Goal: Find specific page/section: Find specific page/section

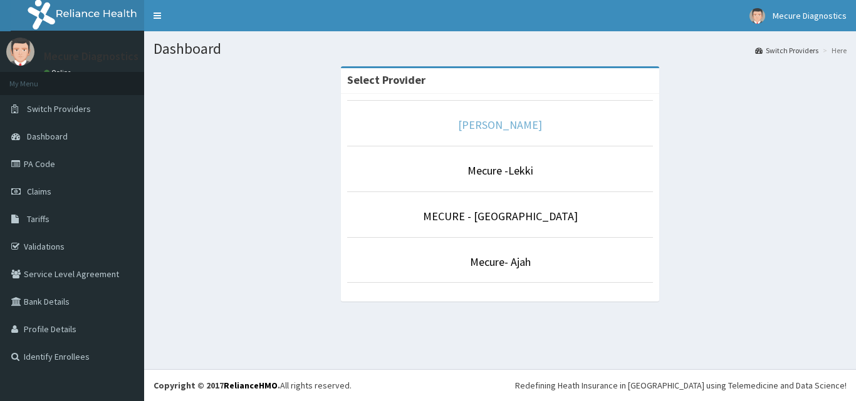
click at [533, 119] on link "[PERSON_NAME]" at bounding box center [500, 125] width 84 height 14
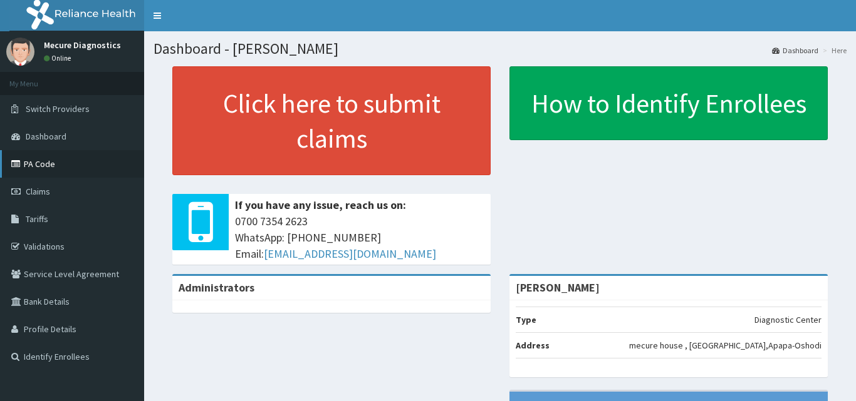
click at [44, 170] on link "PA Code" at bounding box center [72, 164] width 144 height 28
click at [44, 165] on link "PA Code" at bounding box center [72, 164] width 144 height 28
